Goal: Task Accomplishment & Management: Use online tool/utility

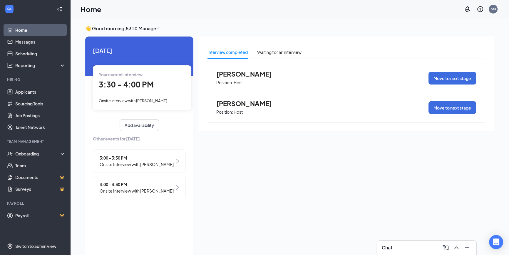
click at [135, 89] on span "3:30 - 4:00 PM" at bounding box center [126, 84] width 55 height 10
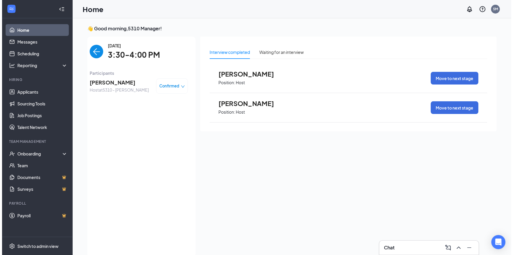
scroll to position [2, 0]
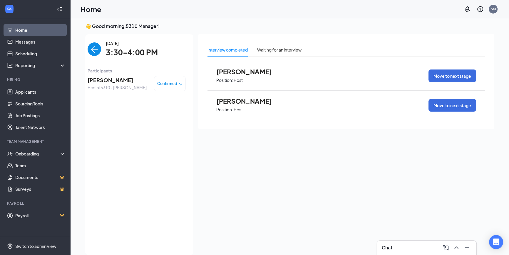
click at [121, 83] on span "[PERSON_NAME]" at bounding box center [117, 80] width 59 height 8
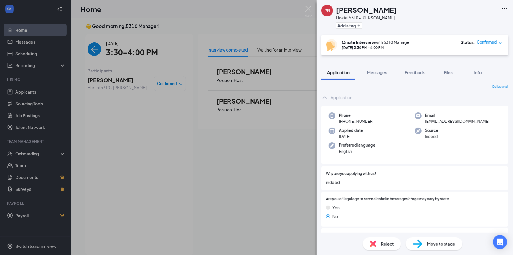
click at [23, 91] on div "PB [PERSON_NAME] Host at 5310 - [PERSON_NAME] Add a tag Onsite Interview with 5…" at bounding box center [256, 127] width 513 height 255
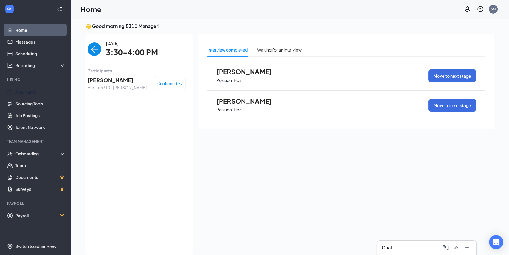
click at [23, 91] on link "Applicants" at bounding box center [40, 92] width 50 height 12
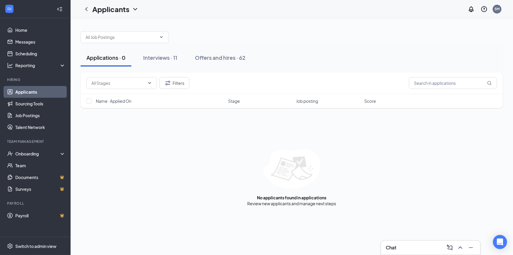
click at [309, 100] on span "Job posting" at bounding box center [307, 101] width 22 height 6
click at [164, 56] on div "Interviews · 11" at bounding box center [160, 57] width 34 height 7
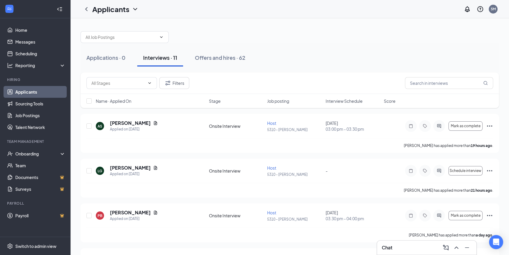
click at [353, 102] on span "Interview Schedule" at bounding box center [344, 101] width 37 height 6
click at [153, 212] on icon "Document" at bounding box center [155, 212] width 5 height 5
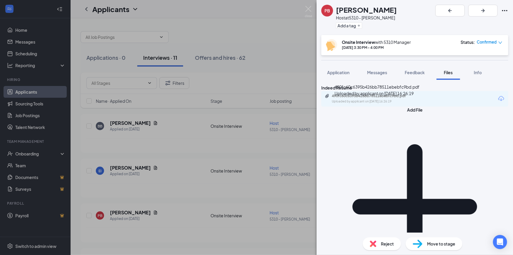
click at [354, 98] on div "490fc60c6395b426bb78511ebebfc9bd.pdf" at bounding box center [373, 95] width 82 height 5
